Goal: Obtain resource: Download file/media

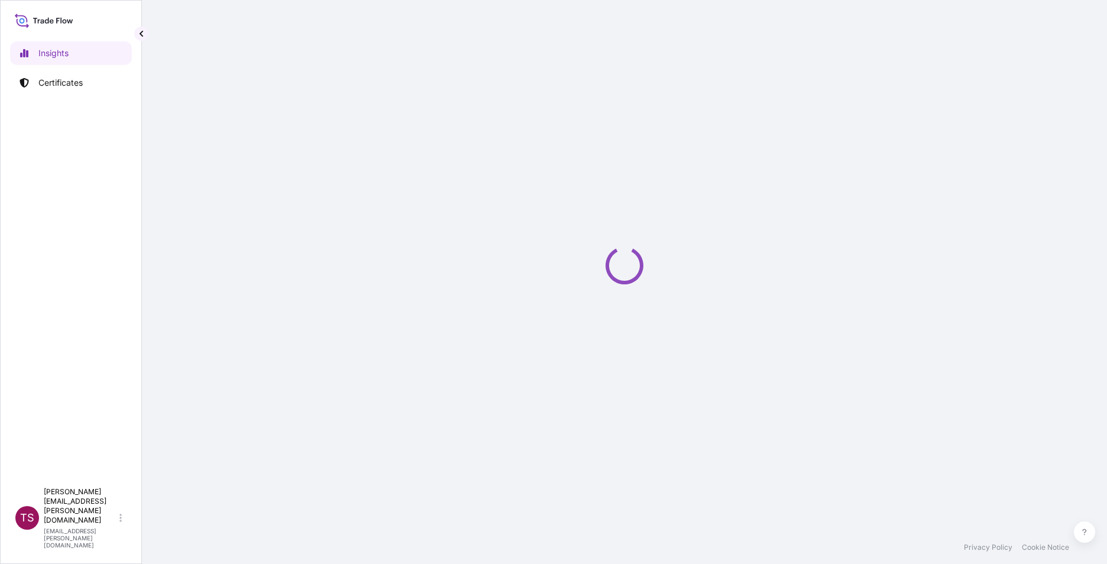
select select "2025"
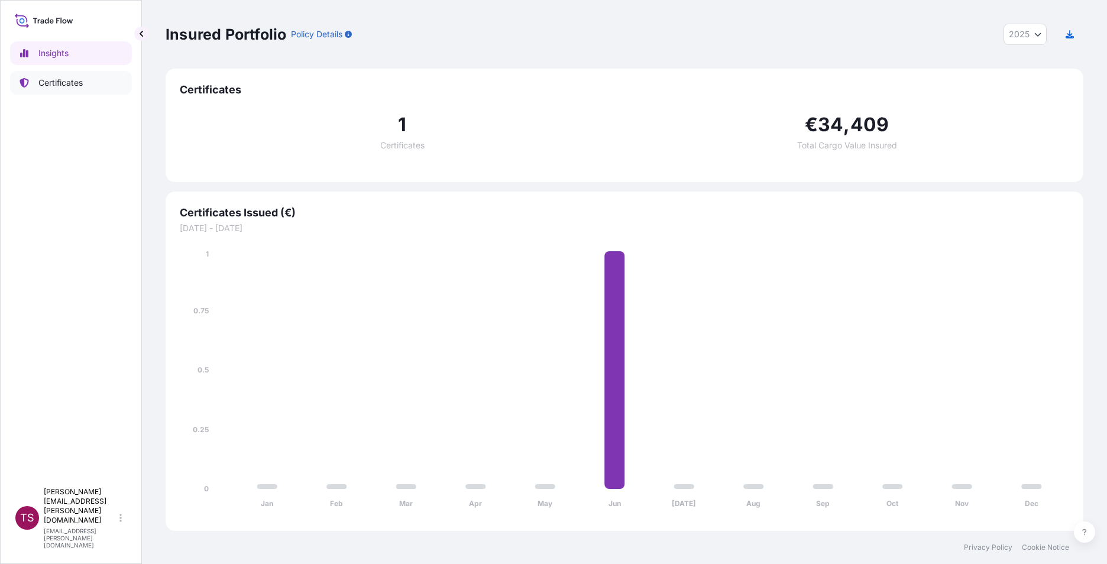
click at [73, 87] on p "Certificates" at bounding box center [60, 83] width 44 height 12
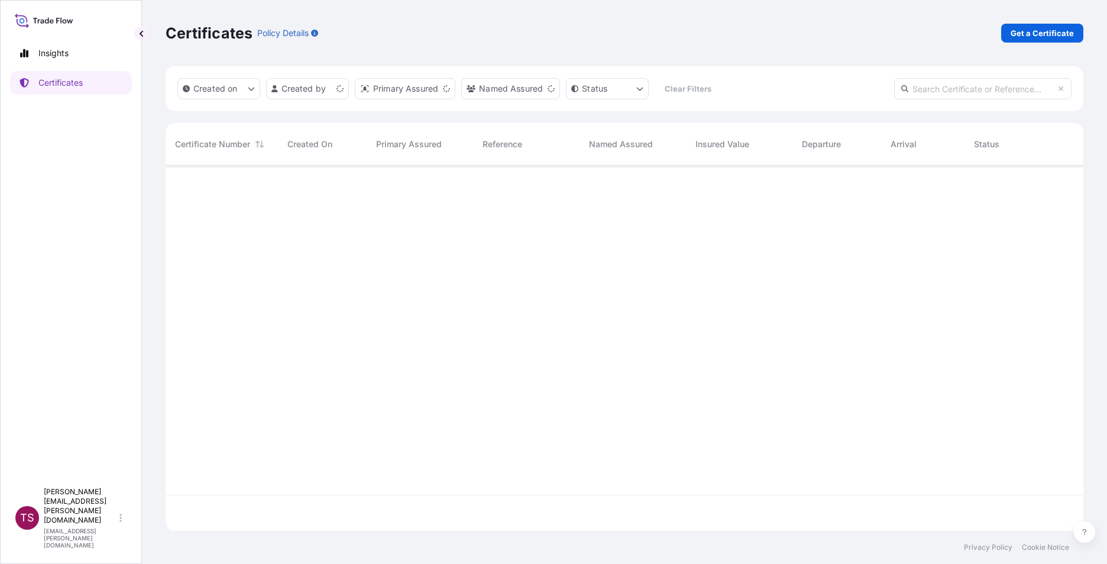
scroll to position [363, 909]
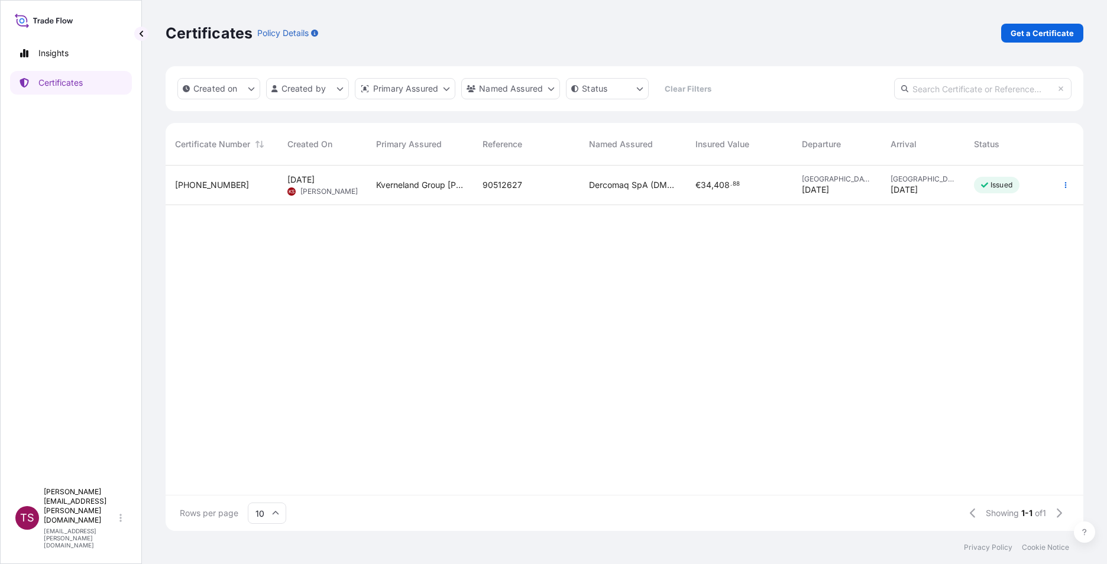
click at [313, 187] on span "[PERSON_NAME]" at bounding box center [328, 191] width 57 height 9
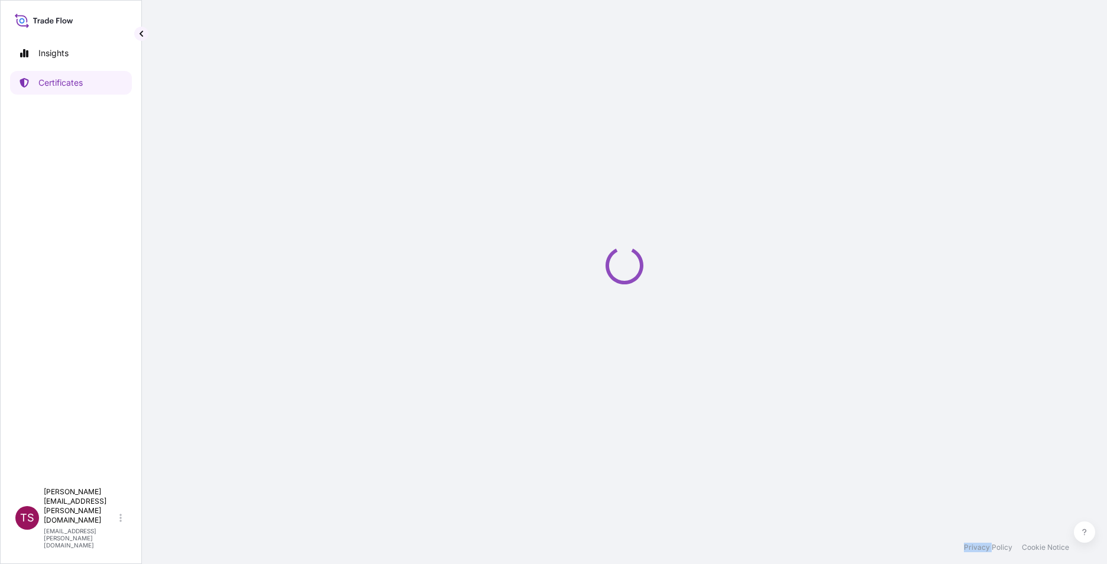
click at [313, 187] on div "Loading" at bounding box center [625, 265] width 918 height 531
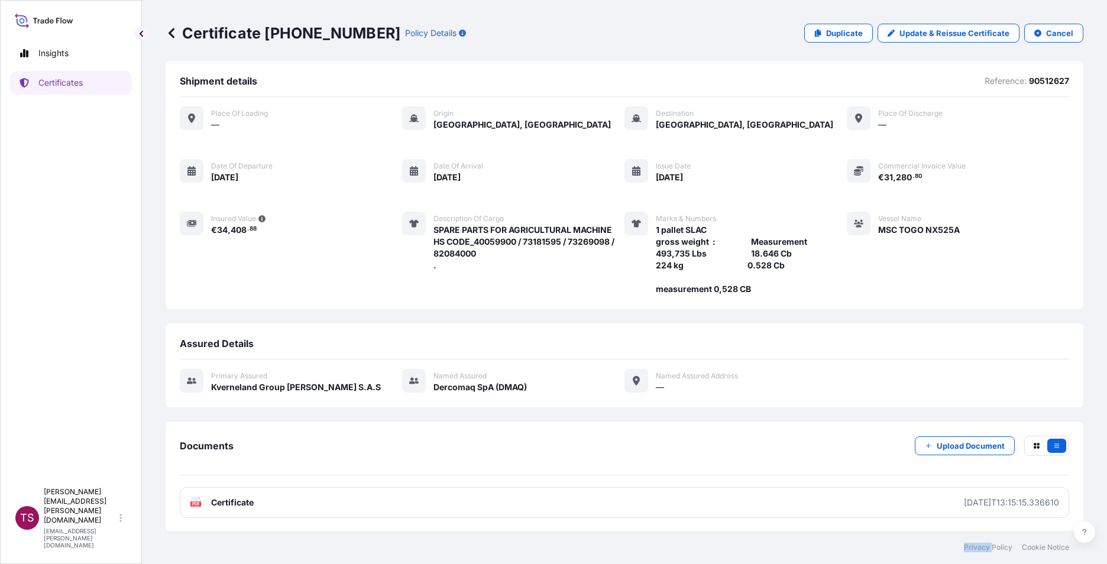
scroll to position [7, 0]
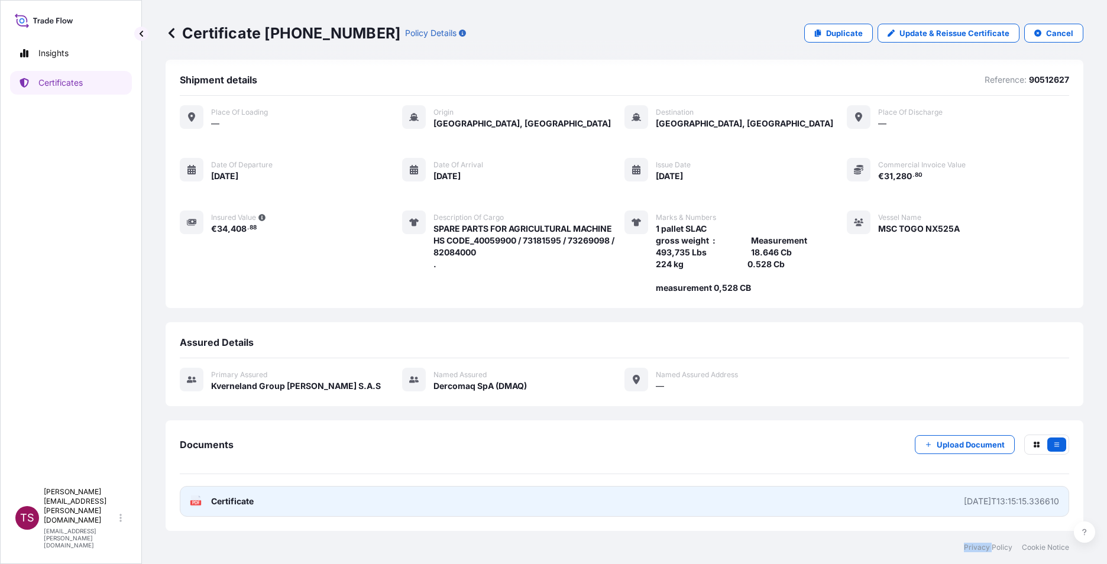
click at [196, 508] on link "PDF Certificate [DATE]T13:15:15.336610" at bounding box center [624, 501] width 889 height 31
